Goal: Communication & Community: Answer question/provide support

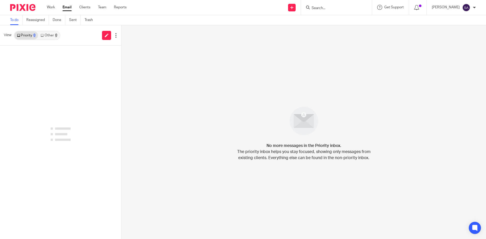
click at [328, 7] on input "Search" at bounding box center [334, 8] width 46 height 5
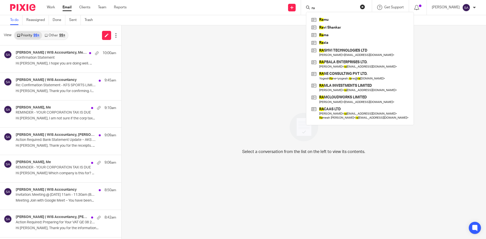
type input "r"
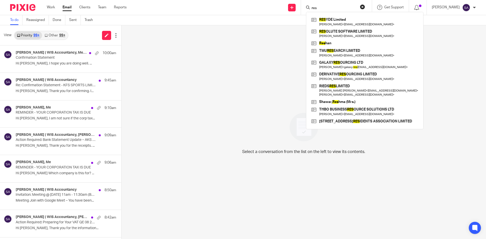
drag, startPoint x: 332, startPoint y: 6, endPoint x: 320, endPoint y: 6, distance: 11.6
click at [320, 6] on form "res" at bounding box center [338, 7] width 54 height 6
click at [324, 8] on input "res" at bounding box center [334, 8] width 46 height 5
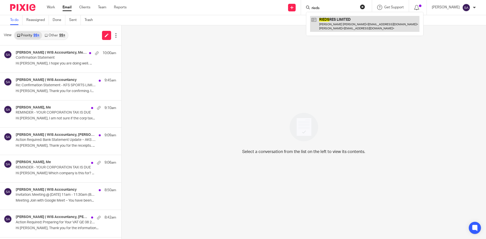
type input "rieds"
click at [328, 17] on link at bounding box center [364, 24] width 109 height 16
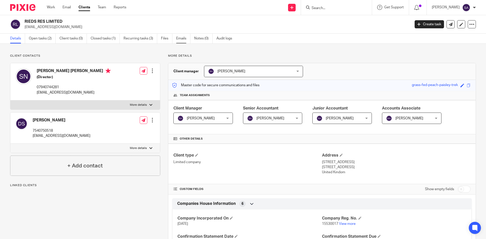
click at [178, 38] on link "Emails" at bounding box center [183, 39] width 14 height 10
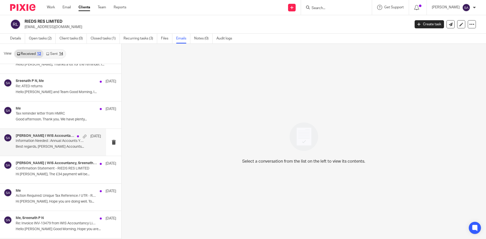
scroll to position [25, 0]
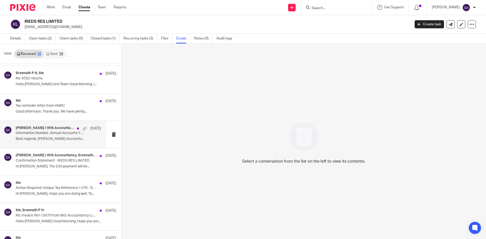
click at [38, 150] on div "Sarah Asfar | WIS Accountancy, Sreenath P N 13 Mar Confirmation Statement - RIE…" at bounding box center [60, 161] width 121 height 27
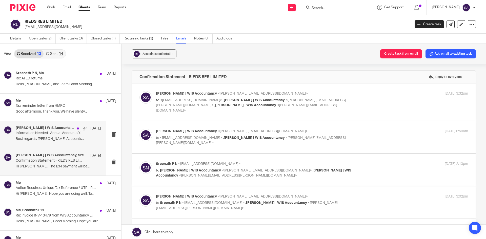
scroll to position [0, 0]
click at [44, 134] on p "Information Needed : Annual Accounts YE Feb' 25 - RIEDS RES LIMITED" at bounding box center [50, 133] width 68 height 4
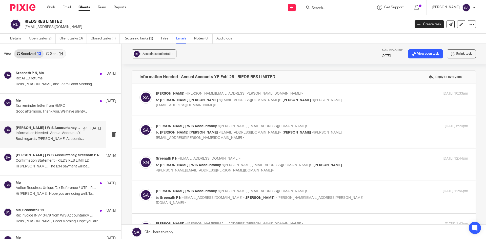
click at [353, 92] on p "Shafiya Abdulla <shafiya.abdulla@wis-accountancy.co.uk>" at bounding box center [260, 93] width 208 height 5
checkbox input "true"
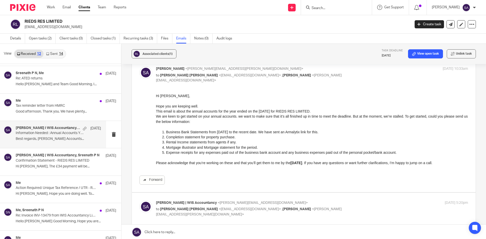
scroll to position [127, 0]
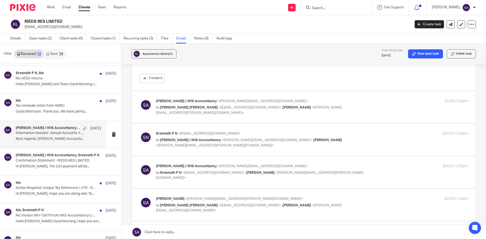
click at [357, 103] on p "Sarah Asfar | WIS Accountancy <sarah@wis-accountancy.co.uk>" at bounding box center [260, 101] width 208 height 5
checkbox input "true"
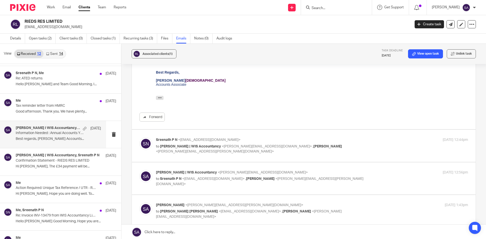
scroll to position [253, 0]
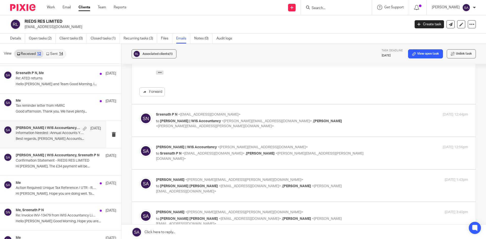
click at [347, 111] on label at bounding box center [304, 121] width 344 height 32
click at [139, 112] on input "checkbox" at bounding box center [139, 112] width 0 height 0
checkbox input "true"
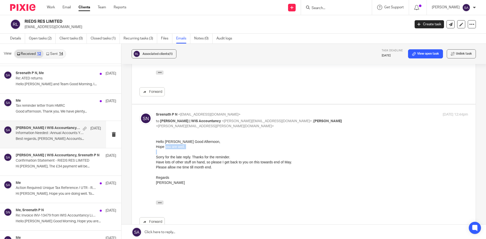
drag, startPoint x: 165, startPoint y: 147, endPoint x: 180, endPoint y: 150, distance: 15.4
click at [180, 150] on div "Hello Shafiya Good Afternoon, Hope you are well. Sorry for the late reply. Than…" at bounding box center [312, 167] width 312 height 56
drag, startPoint x: 173, startPoint y: 158, endPoint x: 215, endPoint y: 169, distance: 43.3
click at [212, 162] on div "Hello Shafiya Good Afternoon, Hope you are well. Sorry for the late reply. Than…" at bounding box center [312, 167] width 312 height 56
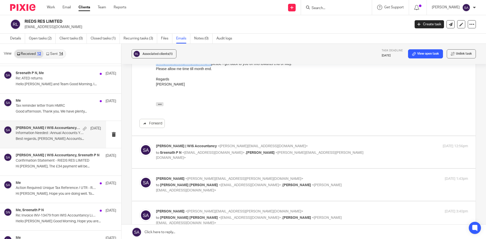
scroll to position [354, 0]
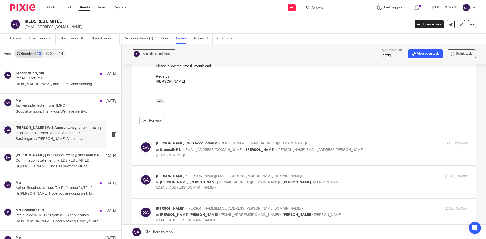
click at [356, 150] on p "to Sreenath P N <pnsreenath@gmail.com> , Shafiya Abdulla <shafiya.abdulla@wis-a…" at bounding box center [260, 153] width 208 height 10
checkbox input "true"
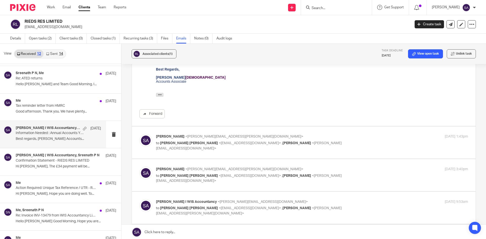
scroll to position [481, 0]
click at [380, 143] on div "Shafiya Abdulla <shafiya.abdulla@wis-accountancy.co.uk> to Sreenatha Pavagada N…" at bounding box center [312, 142] width 312 height 17
checkbox input "true"
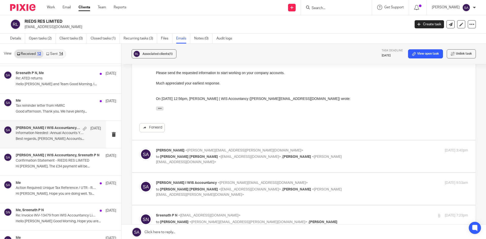
scroll to position [608, 0]
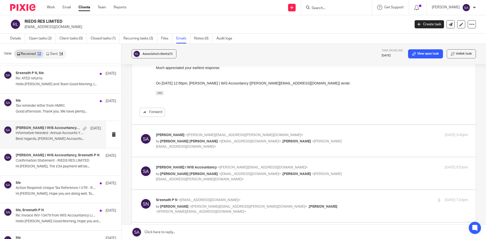
click at [368, 142] on div "Shafiya Abdulla <shafiya.abdulla@wis-accountancy.co.uk> to Sreenatha Pavagada N…" at bounding box center [312, 141] width 312 height 17
checkbox input "true"
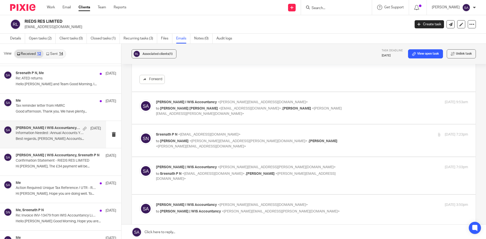
scroll to position [734, 0]
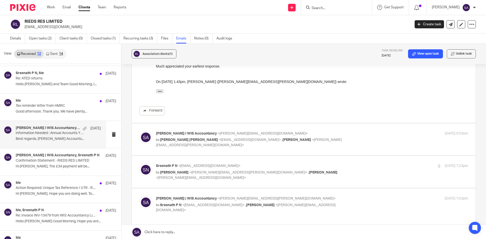
click at [381, 143] on div "Sajith Chandra Senadeera I WIS Accountancy <sajith@wis-accountancy.co.uk> to Sr…" at bounding box center [312, 139] width 312 height 17
checkbox input "true"
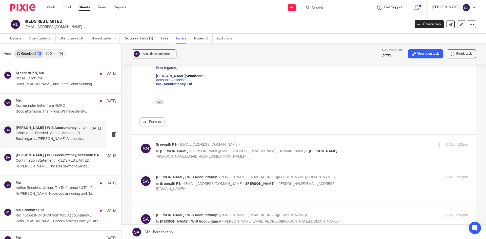
scroll to position [886, 0]
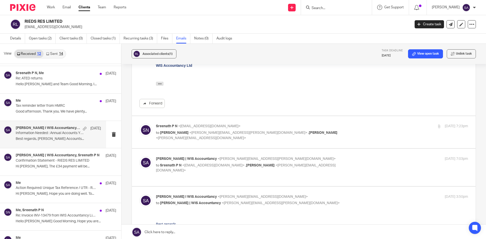
click at [363, 130] on div "Sreenath P N <pnsreenath@gmail.com> to Shafiya Abdulla <shafiya.abdulla@wis-acc…" at bounding box center [312, 132] width 312 height 17
checkbox input "true"
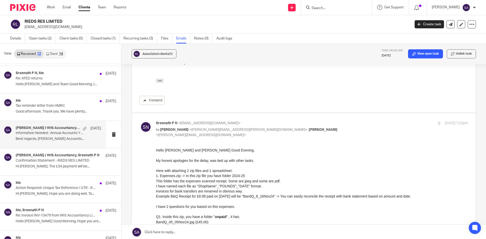
scroll to position [937, 0]
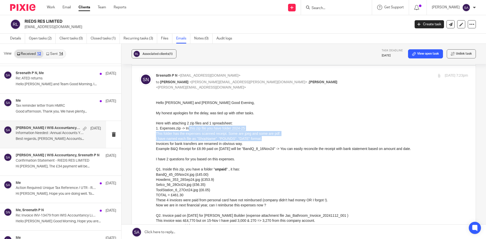
drag, startPoint x: 187, startPoint y: 130, endPoint x: 277, endPoint y: 139, distance: 91.2
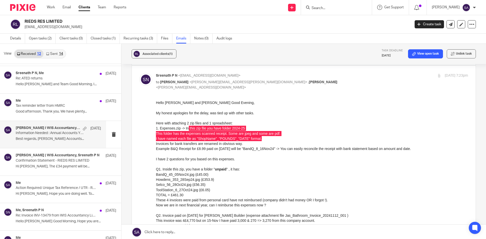
drag, startPoint x: 310, startPoint y: 240, endPoint x: 189, endPoint y: 145, distance: 154.1
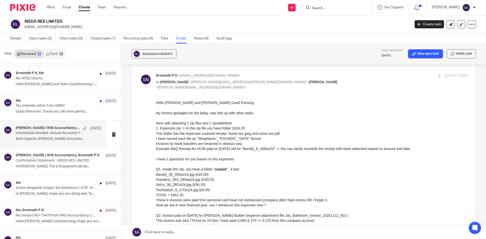
click at [192, 145] on div "Invoices for bank transfers are renamed in obvious way." at bounding box center [312, 143] width 312 height 5
drag, startPoint x: 212, startPoint y: 145, endPoint x: 247, endPoint y: 145, distance: 35.2
click at [247, 145] on div "Invoices for bank transfers are renamed in obvious way." at bounding box center [312, 143] width 312 height 5
drag, startPoint x: 310, startPoint y: 246, endPoint x: 193, endPoint y: 148, distance: 152.0
drag, startPoint x: 287, startPoint y: 149, endPoint x: 388, endPoint y: 152, distance: 101.1
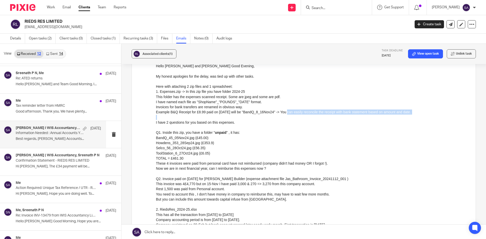
scroll to position [987, 0]
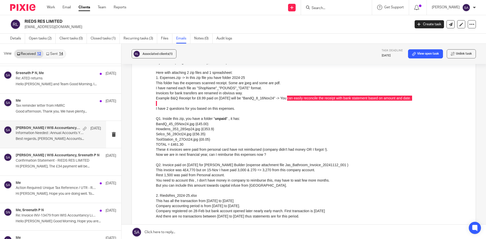
drag, startPoint x: 308, startPoint y: 154, endPoint x: 173, endPoint y: 110, distance: 142.9
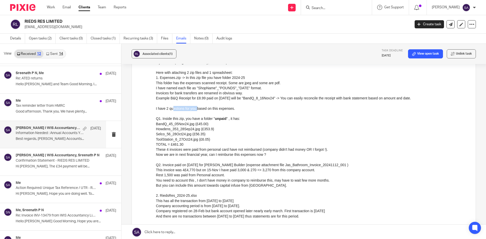
drag, startPoint x: 173, startPoint y: 109, endPoint x: 196, endPoint y: 111, distance: 23.3
click at [196, 111] on div "I have 2 questions for you based on this expenses." at bounding box center [312, 108] width 312 height 5
drag, startPoint x: 310, startPoint y: 165, endPoint x: 184, endPoint y: 119, distance: 133.7
drag, startPoint x: 176, startPoint y: 118, endPoint x: 183, endPoint y: 119, distance: 7.2
click at [183, 119] on div "Q1. Inside this zip, you have a folder " unpaid " , it has:" at bounding box center [312, 118] width 312 height 5
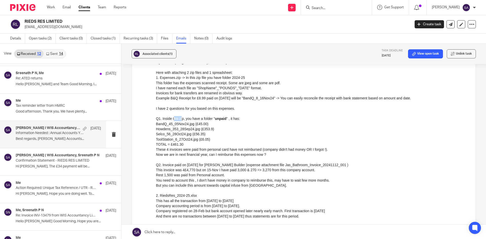
drag, startPoint x: 189, startPoint y: 119, endPoint x: 243, endPoint y: 122, distance: 53.7
click at [243, 122] on div "My honest apologies for the delay, was tied up with other tasks. Here with atta…" at bounding box center [312, 201] width 312 height 292
click at [190, 125] on div "BandQ_45_05Nov24.jpg (£45.00)" at bounding box center [312, 124] width 312 height 5
drag, startPoint x: 179, startPoint y: 124, endPoint x: 200, endPoint y: 124, distance: 21.3
click at [200, 124] on div "BandQ_45_05Nov24.jpg (£45.00)" at bounding box center [312, 124] width 312 height 5
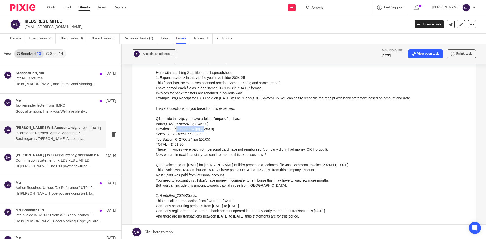
drag, startPoint x: 174, startPoint y: 130, endPoint x: 200, endPoint y: 130, distance: 26.3
click at [200, 130] on div "My honest apologies for the delay, was tied up with other tasks. Here with atta…" at bounding box center [312, 201] width 312 height 292
drag, startPoint x: 178, startPoint y: 134, endPoint x: 196, endPoint y: 134, distance: 18.2
click at [196, 134] on div "My honest apologies for the delay, was tied up with other tasks. Here with atta…" at bounding box center [312, 201] width 312 height 292
drag, startPoint x: 188, startPoint y: 139, endPoint x: 201, endPoint y: 140, distance: 13.8
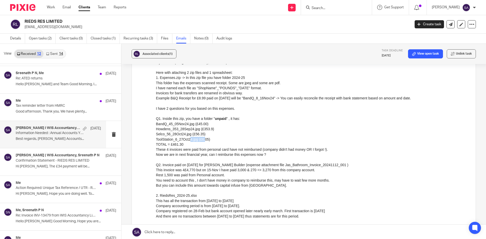
click at [201, 140] on div "My honest apologies for the delay, was tied up with other tasks. Here with atta…" at bounding box center [312, 201] width 312 height 292
drag, startPoint x: 169, startPoint y: 144, endPoint x: 191, endPoint y: 145, distance: 21.5
drag, startPoint x: 163, startPoint y: 150, endPoint x: 290, endPoint y: 151, distance: 126.8
click at [290, 151] on div "These 4 invoices were paid from personal card have not reimbursed (company didn…" at bounding box center [312, 149] width 312 height 5
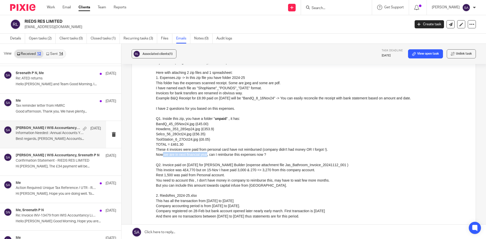
drag, startPoint x: 162, startPoint y: 156, endPoint x: 207, endPoint y: 156, distance: 44.6
click at [207, 156] on div "Now we are in next financial year, can I reimburse this expenses now ?" at bounding box center [312, 154] width 312 height 5
drag, startPoint x: 209, startPoint y: 154, endPoint x: 264, endPoint y: 158, distance: 55.1
drag, startPoint x: 216, startPoint y: 167, endPoint x: 258, endPoint y: 167, distance: 42.8
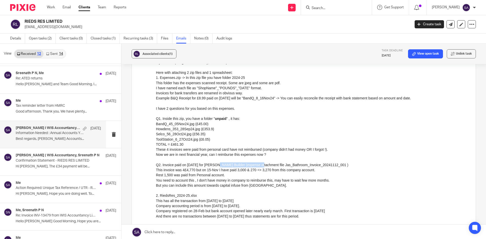
click at [258, 167] on div "Q2. Invoice paid on [DATE] for [PERSON_NAME] Builder (expense attachment file J…" at bounding box center [312, 165] width 312 height 5
drag, startPoint x: 283, startPoint y: 165, endPoint x: 323, endPoint y: 164, distance: 40.0
click at [323, 164] on div "Q2. Invoice paid on [DATE] for [PERSON_NAME] Builder (expense attachment file J…" at bounding box center [312, 165] width 312 height 5
drag, startPoint x: 186, startPoint y: 170, endPoint x: 197, endPoint y: 170, distance: 11.6
click at [197, 170] on div "This invoice was 4£4,770 but on 15-Nov I have paid 3,000 & 270 => 3,270 from th…" at bounding box center [312, 170] width 312 height 5
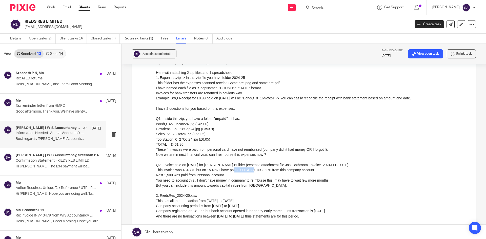
drag, startPoint x: 233, startPoint y: 170, endPoint x: 254, endPoint y: 170, distance: 20.3
click at [254, 170] on div "This invoice was 4£4,770 but on 15-Nov I have paid 3,000 & 270 => 3,270 from th…" at bounding box center [312, 170] width 312 height 5
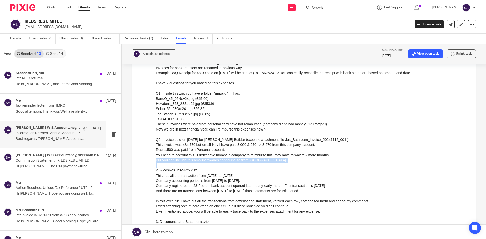
drag, startPoint x: 156, startPoint y: 159, endPoint x: 237, endPoint y: 163, distance: 81.1
click at [237, 163] on div "TOTAL = £461.30 These 4 invoices were paid from personal card have not reimburs…" at bounding box center [312, 219] width 312 height 205
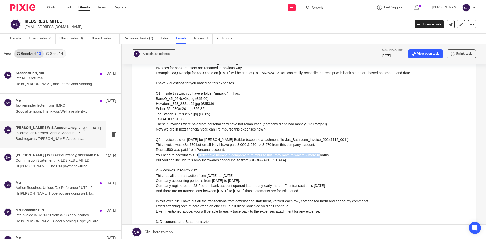
drag, startPoint x: 198, startPoint y: 155, endPoint x: 319, endPoint y: 153, distance: 121.3
click at [319, 153] on div "You need to account this , I don't have money in company to reimburse this, may…" at bounding box center [312, 155] width 312 height 5
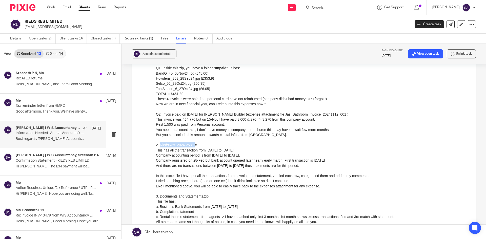
drag, startPoint x: 160, startPoint y: 145, endPoint x: 192, endPoint y: 146, distance: 31.9
click at [192, 146] on div "2. RiedsRes_2024-25.xlsx" at bounding box center [312, 145] width 312 height 5
drag, startPoint x: 156, startPoint y: 152, endPoint x: 338, endPoint y: 166, distance: 182.3
click at [338, 166] on div "TOTAL = £461.30 These 4 invoices were paid from personal card have not reimburs…" at bounding box center [312, 194] width 312 height 205
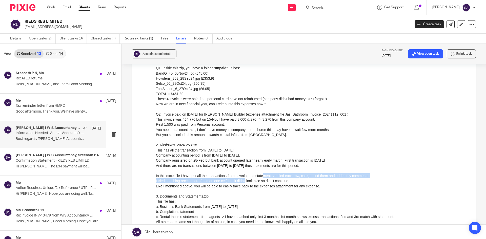
drag, startPoint x: 247, startPoint y: 179, endPoint x: 264, endPoint y: 177, distance: 17.1
click at [264, 177] on div "TOTAL = £461.30 These 4 invoices were paid from personal card have not reimburs…" at bounding box center [312, 194] width 312 height 205
click at [301, 177] on div "In this excel file I have put all the transactions from downloaded statement, v…" at bounding box center [312, 176] width 312 height 5
drag, startPoint x: 314, startPoint y: 178, endPoint x: 364, endPoint y: 179, distance: 50.6
click at [364, 179] on div "TOTAL = £461.30 These 4 invoices were paid from personal card have not reimburs…" at bounding box center [312, 194] width 312 height 205
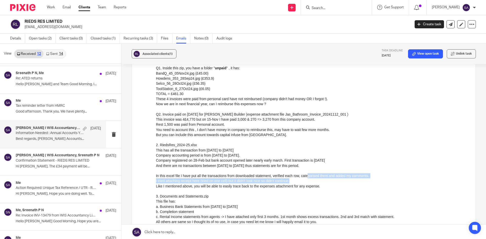
click at [239, 183] on div "I tried attaching receipt here (tried on one cell) but it didn't look nice so d…" at bounding box center [312, 181] width 312 height 5
drag, startPoint x: 252, startPoint y: 182, endPoint x: 271, endPoint y: 182, distance: 19.0
click at [271, 182] on div "I tried attaching receipt here (tried on one cell) but it didn't look nice so d…" at bounding box center [312, 181] width 312 height 5
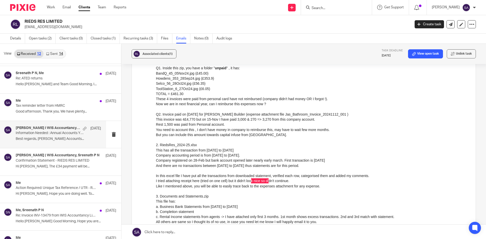
drag, startPoint x: 310, startPoint y: 183, endPoint x: 172, endPoint y: 188, distance: 137.8
drag, startPoint x: 156, startPoint y: 187, endPoint x: 192, endPoint y: 186, distance: 35.7
click at [192, 186] on div "Like I mentioned above, you will be able to easily trace back to the expenses a…" at bounding box center [312, 186] width 312 height 5
drag, startPoint x: 196, startPoint y: 186, endPoint x: 252, endPoint y: 187, distance: 56.5
click at [252, 187] on div "Like I mentioned above, you will be able to easily trace back to the expenses a…" at bounding box center [312, 186] width 312 height 5
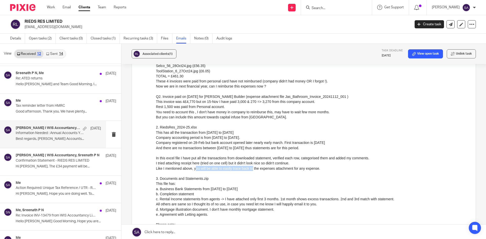
scroll to position [1063, 0]
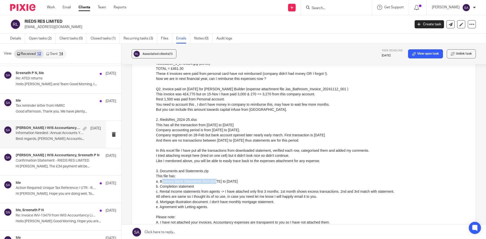
drag, startPoint x: 159, startPoint y: 183, endPoint x: 213, endPoint y: 183, distance: 53.2
click at [213, 183] on div "a. Business Bank Statements from [DATE] to [DATE]" at bounding box center [312, 181] width 312 height 5
drag, startPoint x: 165, startPoint y: 187, endPoint x: 189, endPoint y: 187, distance: 24.0
click at [189, 187] on div "b. Completion statement" at bounding box center [312, 186] width 312 height 5
drag, startPoint x: 166, startPoint y: 192, endPoint x: 210, endPoint y: 192, distance: 43.8
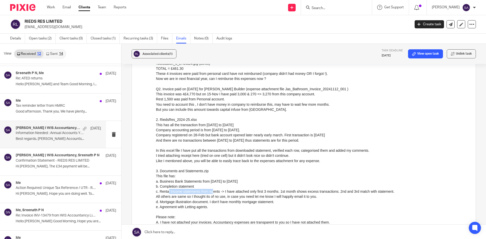
click at [210, 192] on div "c. Rental Income statements from agents -> I have attached only first 3 months.…" at bounding box center [312, 191] width 312 height 5
drag, startPoint x: 229, startPoint y: 192, endPoint x: 275, endPoint y: 192, distance: 45.8
click at [275, 192] on div "c. Rental Income statements from agents -> I have attached only first 3 months.…" at bounding box center [312, 191] width 312 height 5
drag, startPoint x: 281, startPoint y: 192, endPoint x: 367, endPoint y: 192, distance: 85.6
click at [367, 192] on div "c. Rental Income statements from agents -> I have attached only first 3 months.…" at bounding box center [312, 191] width 312 height 5
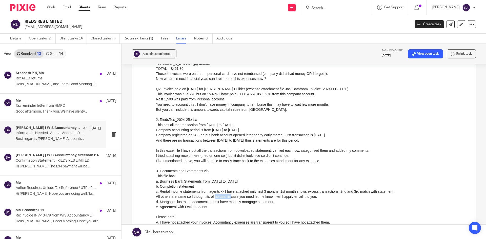
drag, startPoint x: 215, startPoint y: 198, endPoint x: 230, endPoint y: 199, distance: 14.7
click at [230, 199] on div "All others are same so I thought its of no use, in case you need let me know I …" at bounding box center [312, 196] width 312 height 5
drag, startPoint x: 234, startPoint y: 198, endPoint x: 318, endPoint y: 198, distance: 84.0
click at [318, 198] on div "All others are same so I thought its of no use, in case you need let me know I …" at bounding box center [312, 196] width 312 height 5
drag, startPoint x: 195, startPoint y: 202, endPoint x: 207, endPoint y: 203, distance: 12.4
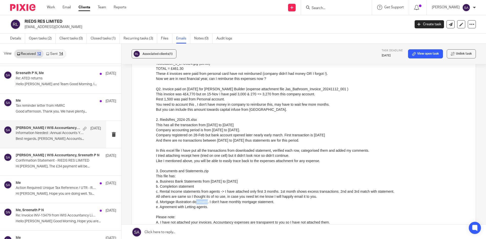
click at [207, 203] on div "d. Mortgage illustration document. I don't have monthly mortgage statement." at bounding box center [312, 202] width 312 height 5
drag, startPoint x: 214, startPoint y: 205, endPoint x: 258, endPoint y: 203, distance: 44.1
click at [258, 203] on div "d. Mortgage illustration document. I don't have monthly mortgage statement." at bounding box center [312, 202] width 312 height 5
drag, startPoint x: 169, startPoint y: 208, endPoint x: 201, endPoint y: 207, distance: 32.7
click at [201, 207] on div "e. Agreement with Letting agents." at bounding box center [312, 207] width 312 height 5
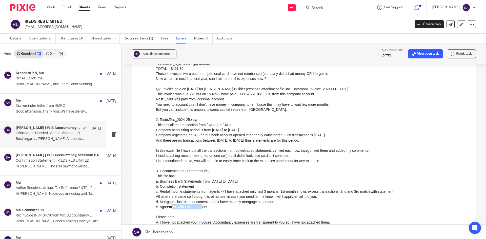
scroll to position [1088, 0]
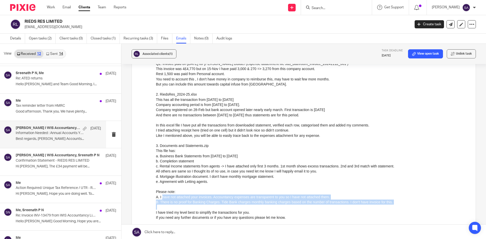
drag, startPoint x: 162, startPoint y: 197, endPoint x: 332, endPoint y: 206, distance: 169.8
click at [332, 206] on div "TOTAL = £461.30 These 4 invoices were paid from personal card have not reimburs…" at bounding box center [312, 143] width 312 height 205
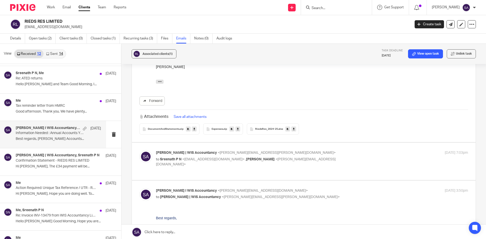
scroll to position [1266, 0]
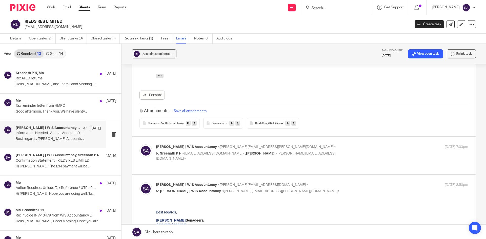
click at [327, 153] on p "to Sreenath P N <pnsreenath@gmail.com> , Sajith Senadeera <sajith@wis-accountan…" at bounding box center [260, 156] width 208 height 10
checkbox input "true"
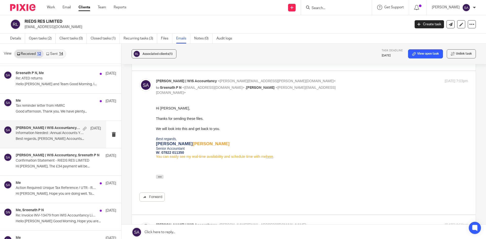
scroll to position [1356, 0]
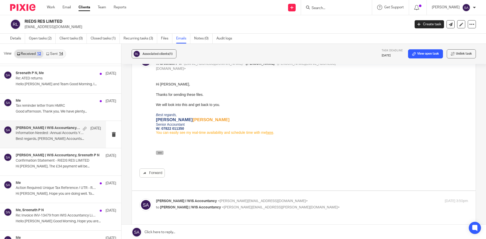
click at [159, 154] on icon "button" at bounding box center [160, 153] width 4 height 4
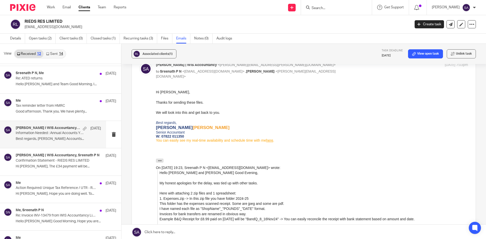
scroll to position [1330, 0]
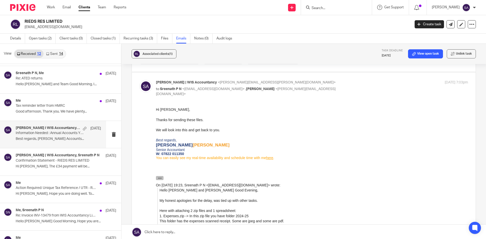
click at [159, 178] on icon "button" at bounding box center [160, 178] width 4 height 4
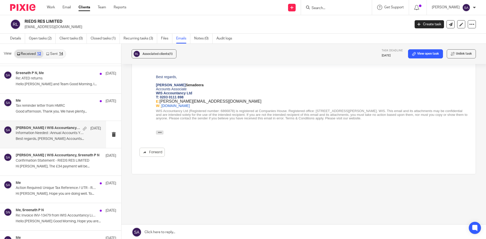
scroll to position [1507, 0]
click at [151, 232] on link at bounding box center [304, 232] width 365 height 15
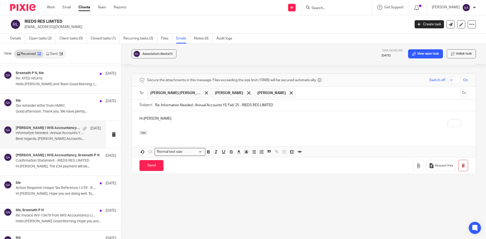
scroll to position [1, 0]
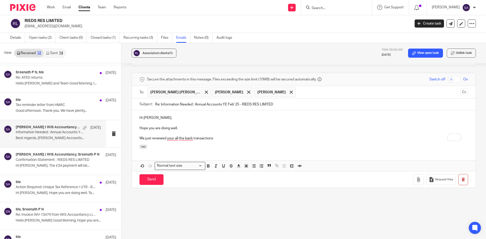
click at [192, 153] on div "Attachments" at bounding box center [304, 150] width 344 height 11
click at [221, 136] on p "We just reviewed all your bank transactions" at bounding box center [303, 138] width 329 height 5
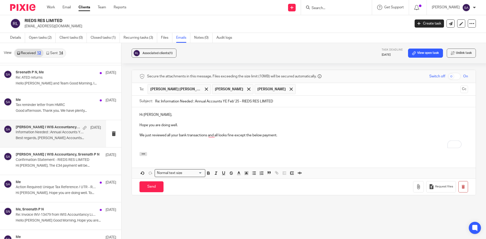
scroll to position [1622, 0]
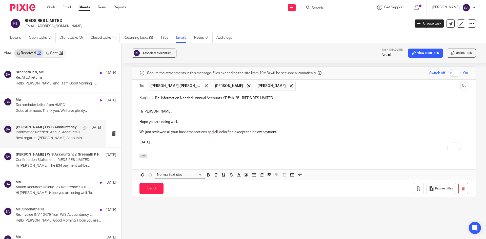
paste div "To enrich screen reader interactions, please activate Accessibility in Grammarl…"
click at [167, 140] on p "12/12/2024" at bounding box center [303, 142] width 329 height 5
click at [164, 148] on p "12/12/2024" at bounding box center [303, 147] width 329 height 5
click at [259, 141] on p "[DATE] - [PERSON_NAME] / ref: [STREET_ADDRESS]" at bounding box center [303, 142] width 329 height 5
click at [247, 147] on p "[DATE] - [PERSON_NAME] / ref: [STREET_ADDRESS]" at bounding box center [303, 147] width 329 height 5
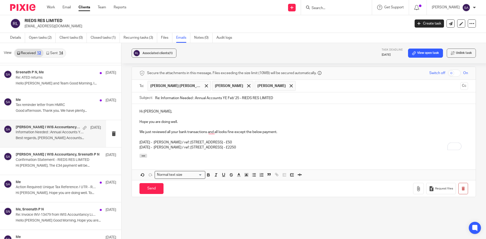
scroll to position [1578, 0]
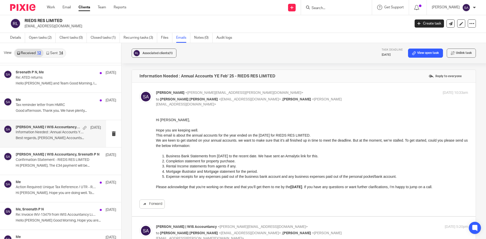
scroll to position [1603, 0]
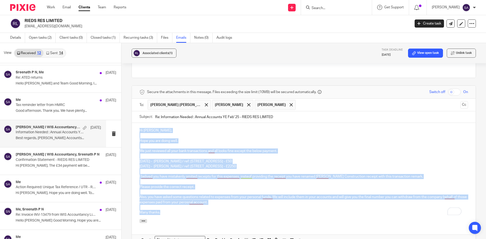
drag, startPoint x: 165, startPoint y: 211, endPoint x: 121, endPoint y: 110, distance: 110.0
click at [122, 110] on div "Associated clients (1) Task deadline [DATE] View open task Unlink task Informat…" at bounding box center [304, 141] width 365 height 196
copy div "Hi [PERSON_NAME], Hope you are doing well. We just reviewed all your bank trans…"
click at [170, 211] on p "Many thanks." at bounding box center [303, 212] width 329 height 5
drag, startPoint x: 170, startPoint y: 214, endPoint x: 125, endPoint y: 116, distance: 107.7
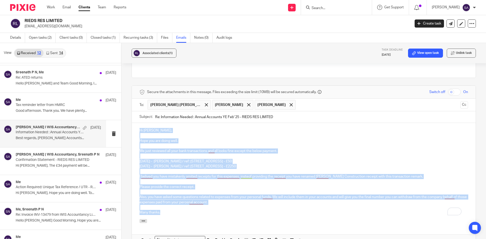
click at [126, 116] on div "Associated clients (1) Task deadline 28 Oct 2025 View open task Unlink task Inf…" at bounding box center [304, 141] width 365 height 196
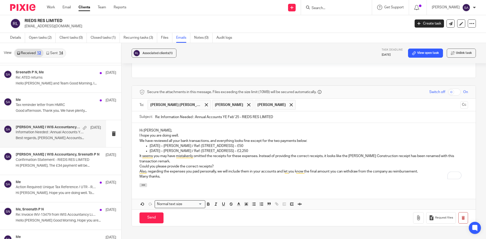
click at [166, 128] on p "Hi [PERSON_NAME]," at bounding box center [303, 130] width 329 height 5
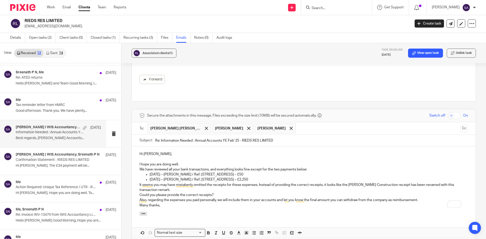
scroll to position [1584, 0]
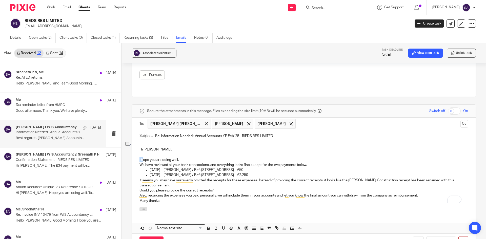
drag, startPoint x: 142, startPoint y: 159, endPoint x: 134, endPoint y: 159, distance: 8.6
click at [134, 159] on div "Hi Sreenath, I hope you are doing well. We have reviewed all your bank transact…" at bounding box center [304, 174] width 344 height 65
drag, startPoint x: 189, startPoint y: 158, endPoint x: 189, endPoint y: 154, distance: 3.8
click at [190, 158] on p "Hope you are doing well." at bounding box center [303, 159] width 329 height 5
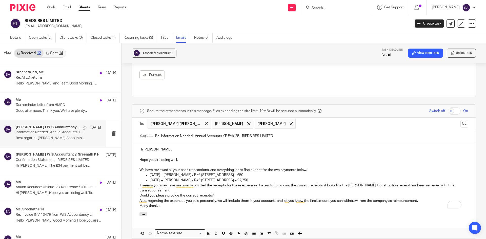
click at [318, 170] on p "We have reviewed all your bank transactions, and everything looks fine except f…" at bounding box center [303, 170] width 329 height 5
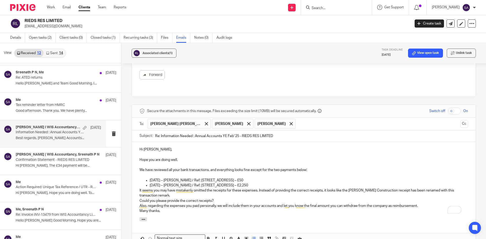
click at [304, 180] on p "12/12/2024 – SHAILESHKUMAR PATEL / Ref: 94 Cheyneys Avenue – £50" at bounding box center [309, 180] width 318 height 5
click at [277, 186] on p "12/12/2024 – SHAILESHKUMAR PATEL / Ref: 94 Cheyneys Avenue – £2,250" at bounding box center [309, 185] width 318 height 5
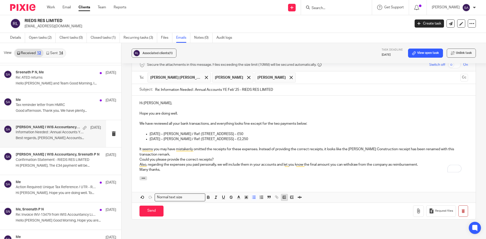
scroll to position [1634, 0]
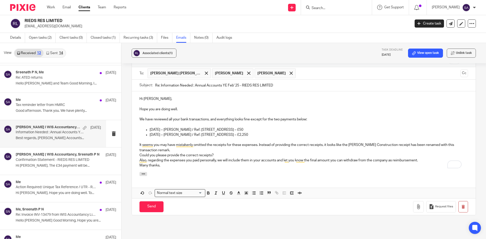
click at [258, 144] on p "It seems you may have mistakenly omitted the receipts for these expenses. Inste…" at bounding box center [303, 148] width 329 height 10
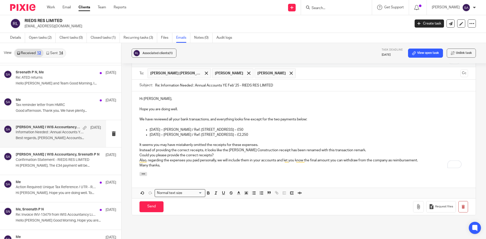
click at [219, 156] on p "Could you please provide the correct receipts?" at bounding box center [303, 155] width 329 height 5
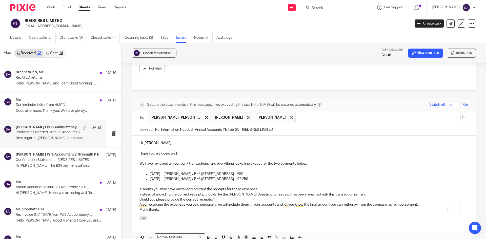
click at [217, 198] on p "Could you please provide the correct receipts?" at bounding box center [303, 199] width 329 height 5
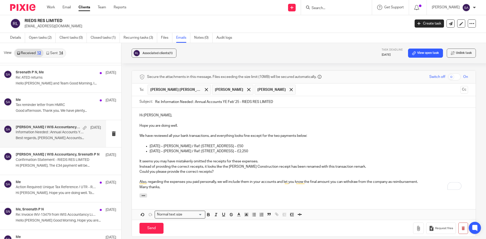
scroll to position [1641, 0]
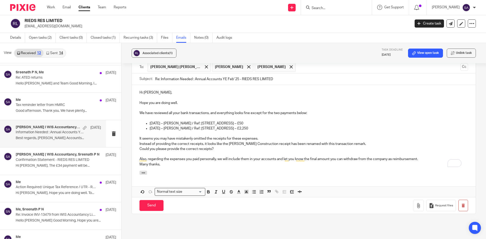
click at [424, 158] on p "Also, regarding the expenses you paid personally, we will include them in your …" at bounding box center [303, 159] width 329 height 5
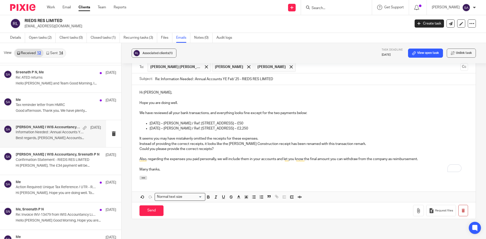
drag, startPoint x: 160, startPoint y: 78, endPoint x: 143, endPoint y: 79, distance: 17.0
click at [143, 79] on div "Subject: Re: Information Needed : Annual Accounts YE Feb' 25 - RIEDS RES LIMITED" at bounding box center [303, 78] width 329 height 11
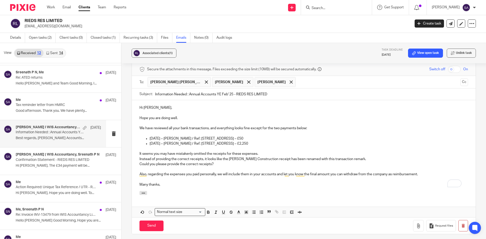
scroll to position [1590, 0]
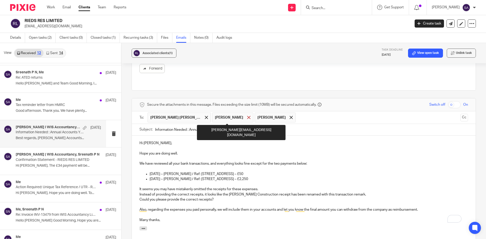
type input "Information Needed : Annual Accounts YE Feb' 25 - RIEDS RES LIMITED"
click at [247, 117] on span at bounding box center [248, 117] width 3 height 3
click at [249, 117] on span at bounding box center [248, 117] width 3 height 3
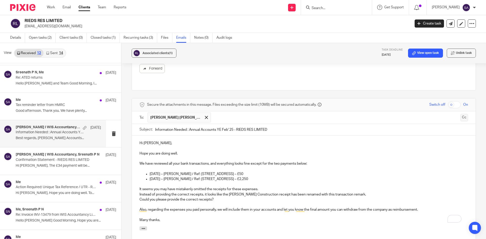
click at [460, 118] on button "Cc" at bounding box center [464, 118] width 8 height 8
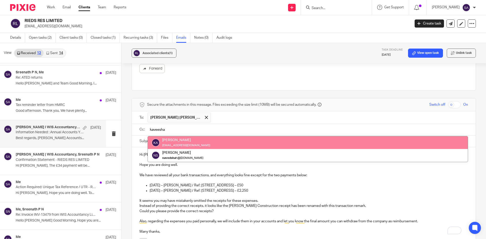
type input "kaveesha"
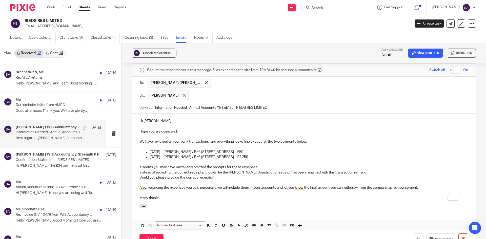
scroll to position [1641, 0]
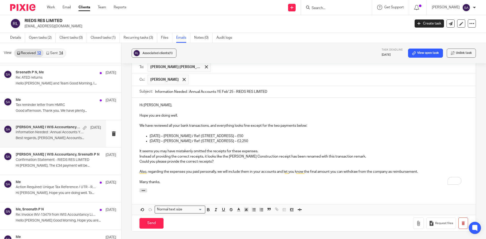
click at [326, 136] on p "12/12/2024 – SHAILESHKUMAR PATEL / Ref: 94 Cheyneys Avenue – £50" at bounding box center [309, 136] width 318 height 5
click at [150, 224] on input "Send" at bounding box center [151, 223] width 24 height 11
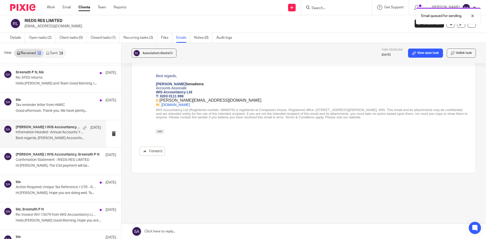
scroll to position [1507, 0]
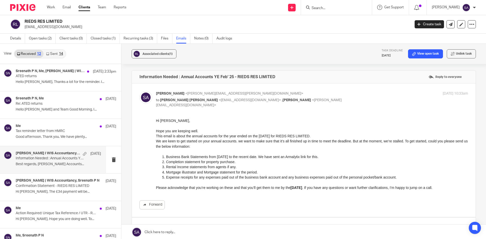
scroll to position [1507, 0]
